Goal: Task Accomplishment & Management: Manage account settings

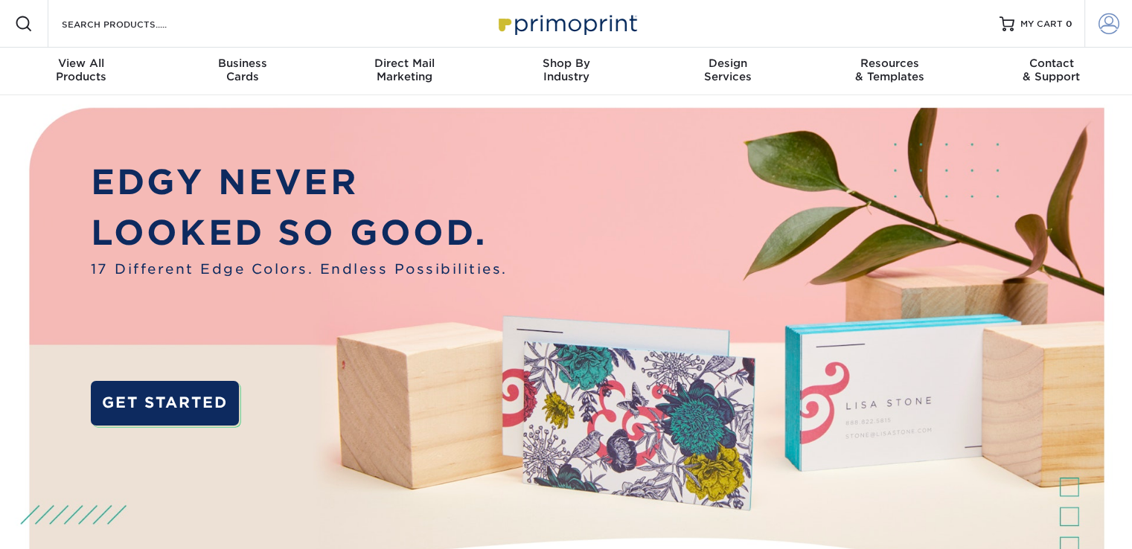
click at [1105, 32] on span at bounding box center [1109, 23] width 21 height 21
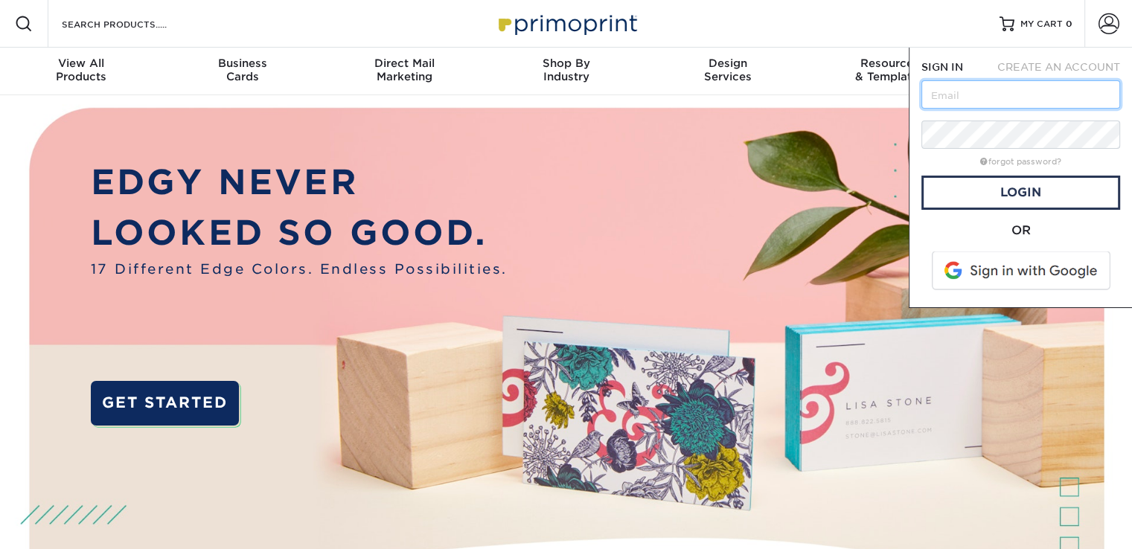
click at [963, 99] on input "text" at bounding box center [1021, 94] width 199 height 28
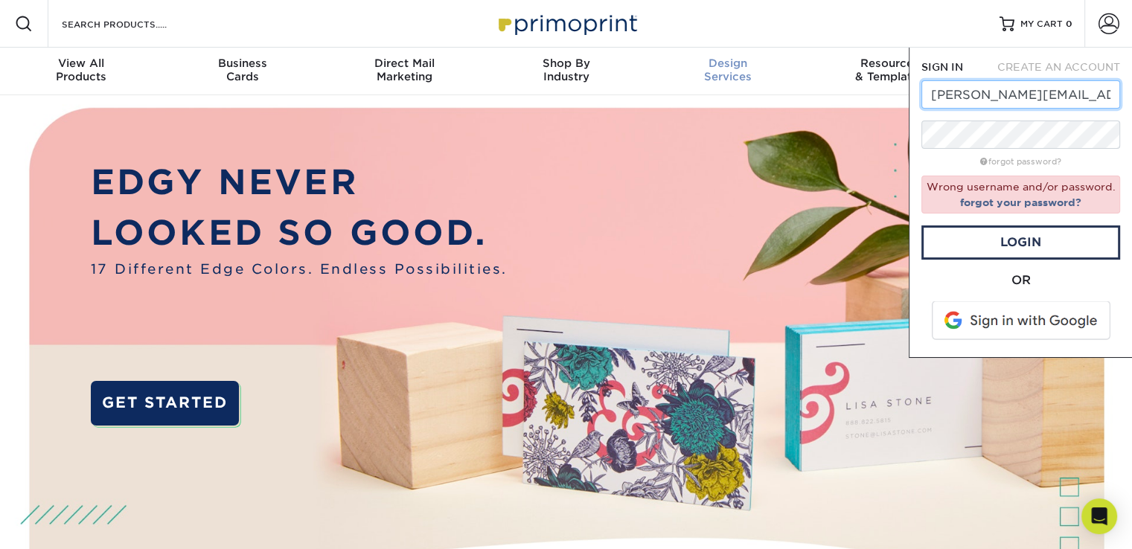
drag, startPoint x: 987, startPoint y: 94, endPoint x: 736, endPoint y: 92, distance: 250.9
click at [739, 93] on nav "Resources Menu Search Products Account SIGN IN CREATE AN ACCOUNT [PERSON_NAME][…" at bounding box center [566, 47] width 1132 height 95
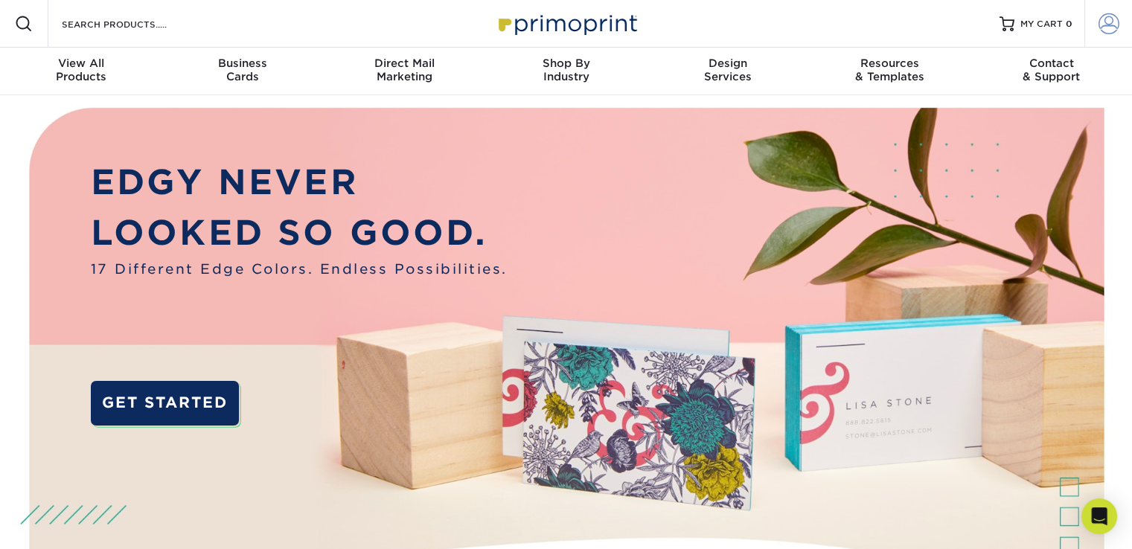
click at [1120, 25] on link "Account" at bounding box center [1109, 24] width 48 height 48
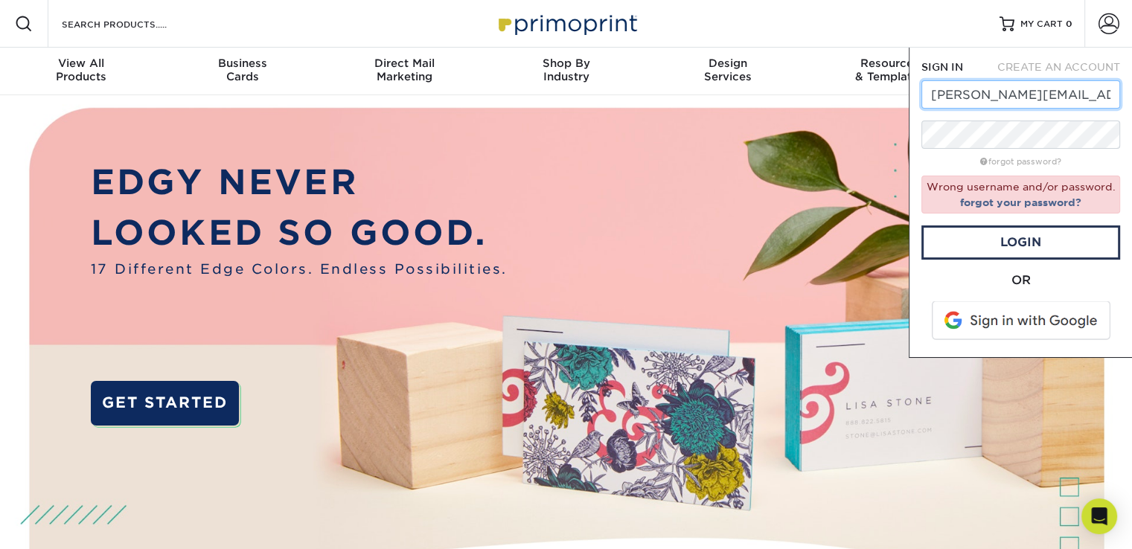
type input "[PERSON_NAME][EMAIL_ADDRESS][DOMAIN_NAME]"
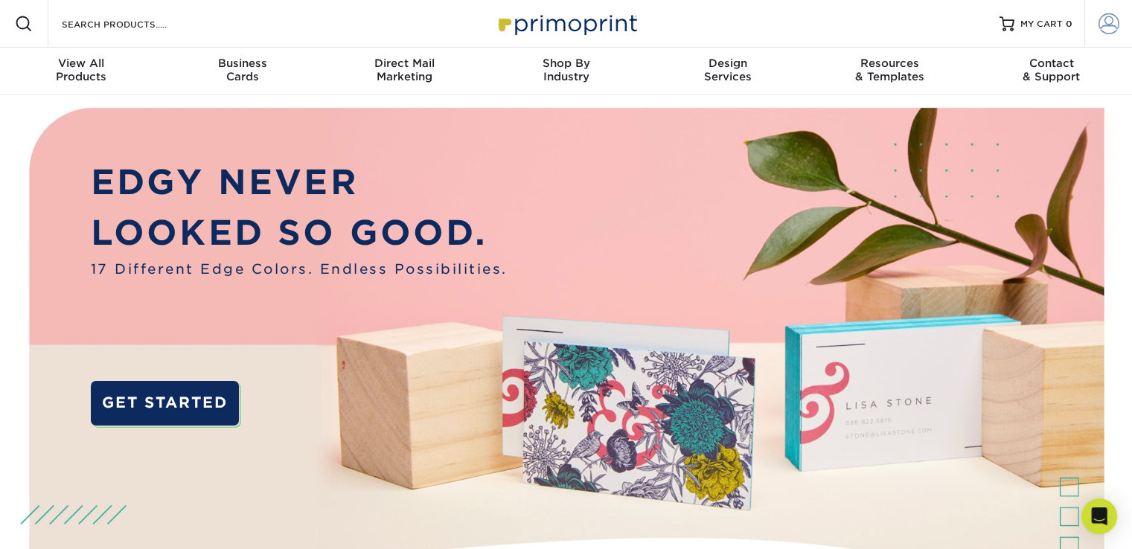
click at [1117, 25] on span at bounding box center [1109, 23] width 21 height 21
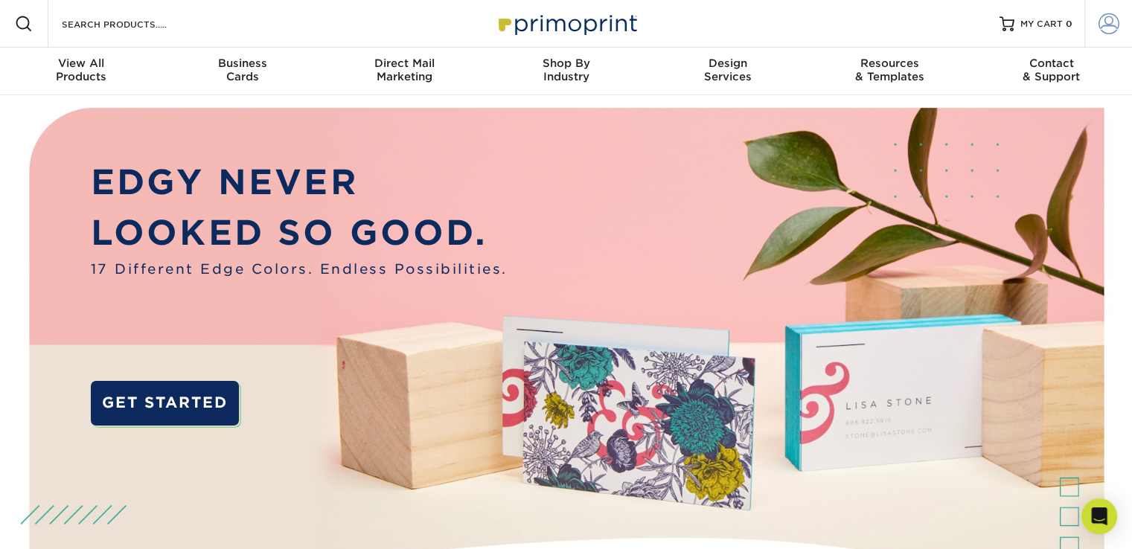
click at [1109, 28] on span at bounding box center [1109, 23] width 21 height 21
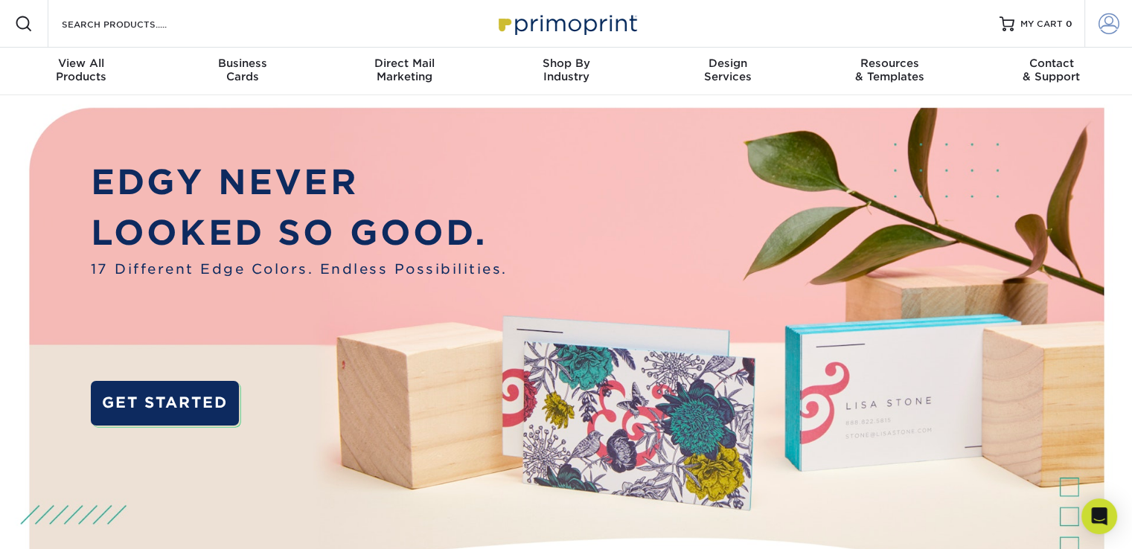
click at [1114, 28] on span at bounding box center [1109, 23] width 21 height 21
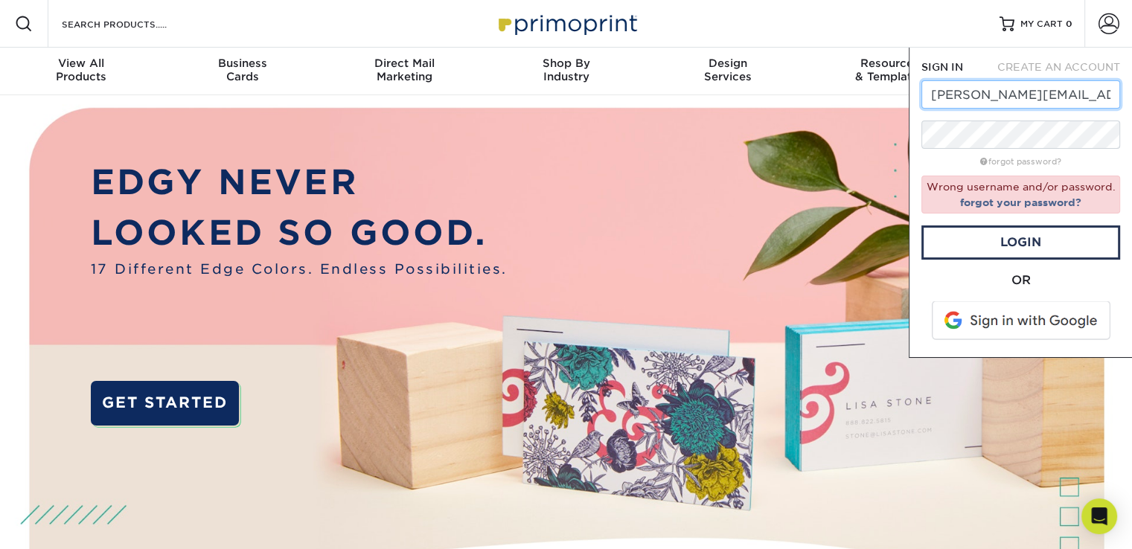
click at [966, 87] on input "[PERSON_NAME][EMAIL_ADDRESS][DOMAIN_NAME]" at bounding box center [1021, 94] width 199 height 28
click at [963, 95] on input "[PERSON_NAME][EMAIL_ADDRESS][DOMAIN_NAME]" at bounding box center [1021, 94] width 199 height 28
click at [1072, 99] on input "[PERSON_NAME][EMAIL_ADDRESS][DOMAIN_NAME]" at bounding box center [1021, 94] width 199 height 28
